Goal: Information Seeking & Learning: Learn about a topic

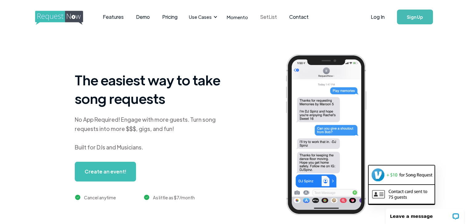
click at [264, 19] on link "SetList" at bounding box center [268, 16] width 29 height 19
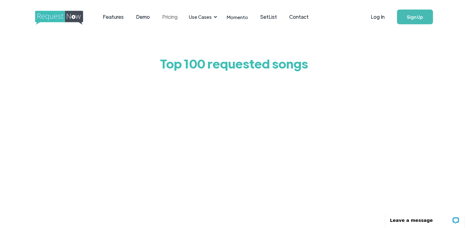
click at [162, 15] on link "Pricing" at bounding box center [170, 16] width 28 height 19
